Goal: Navigation & Orientation: Go to known website

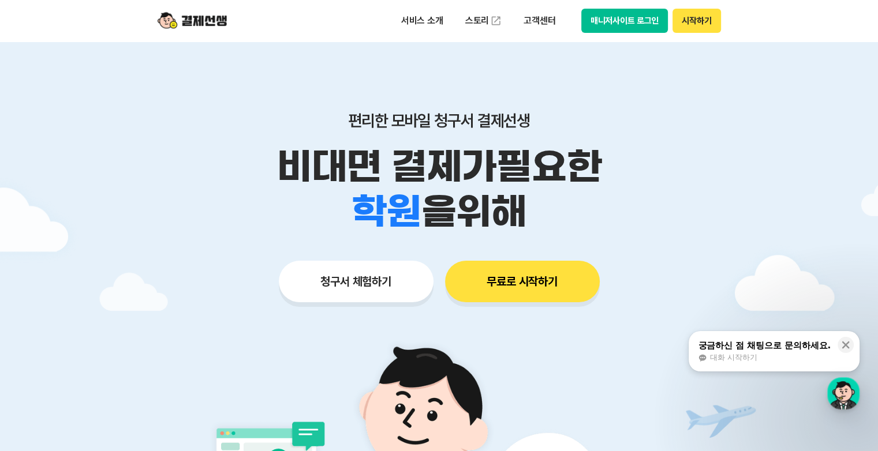
click at [627, 27] on button "매니저사이트 로그인" at bounding box center [624, 21] width 87 height 24
click at [614, 23] on button "매니저사이트 로그인" at bounding box center [624, 21] width 87 height 24
click at [594, 22] on button "매니저사이트 로그인" at bounding box center [624, 21] width 87 height 24
